Goal: Task Accomplishment & Management: Manage account settings

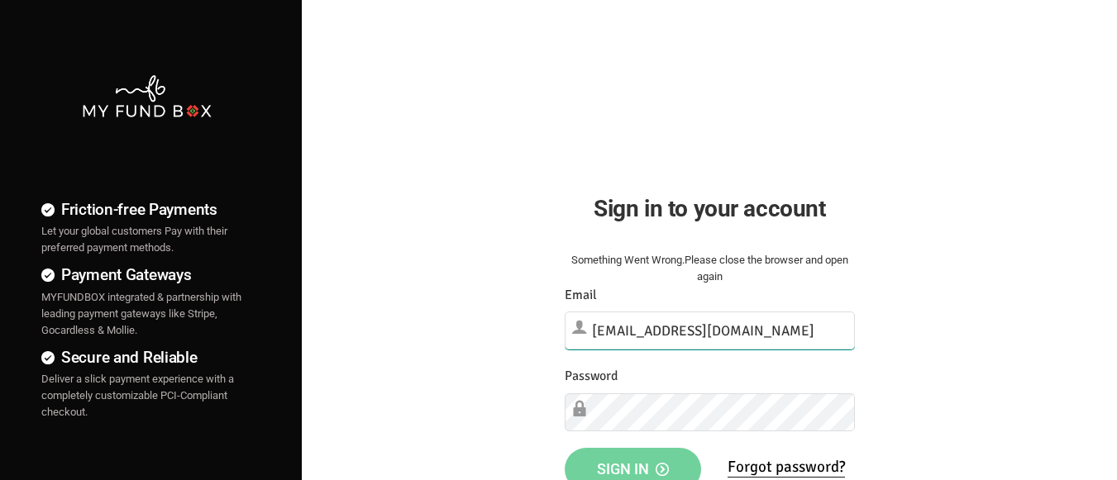
type input "[EMAIL_ADDRESS][DOMAIN_NAME]"
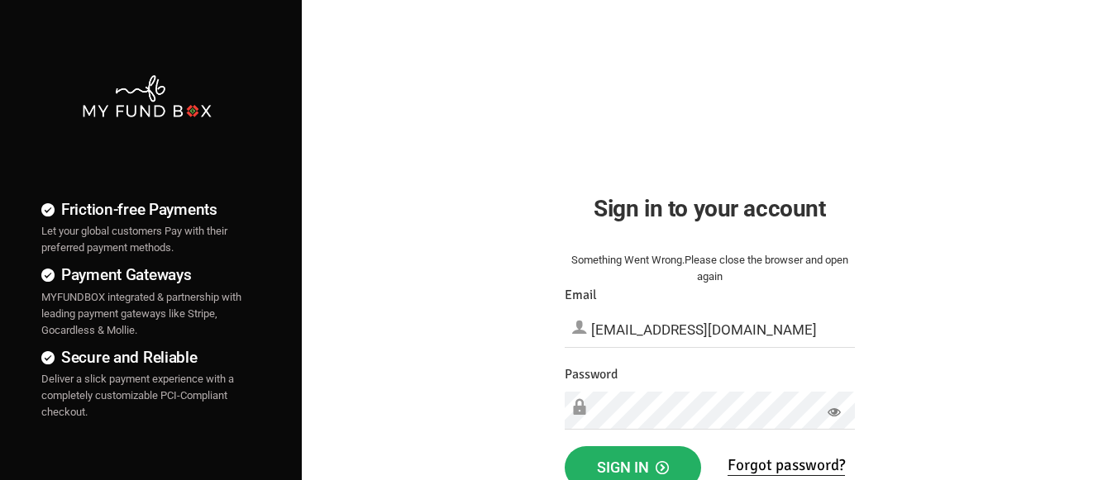
click at [633, 462] on span "Sign in" at bounding box center [633, 467] width 72 height 17
